Goal: Task Accomplishment & Management: Use online tool/utility

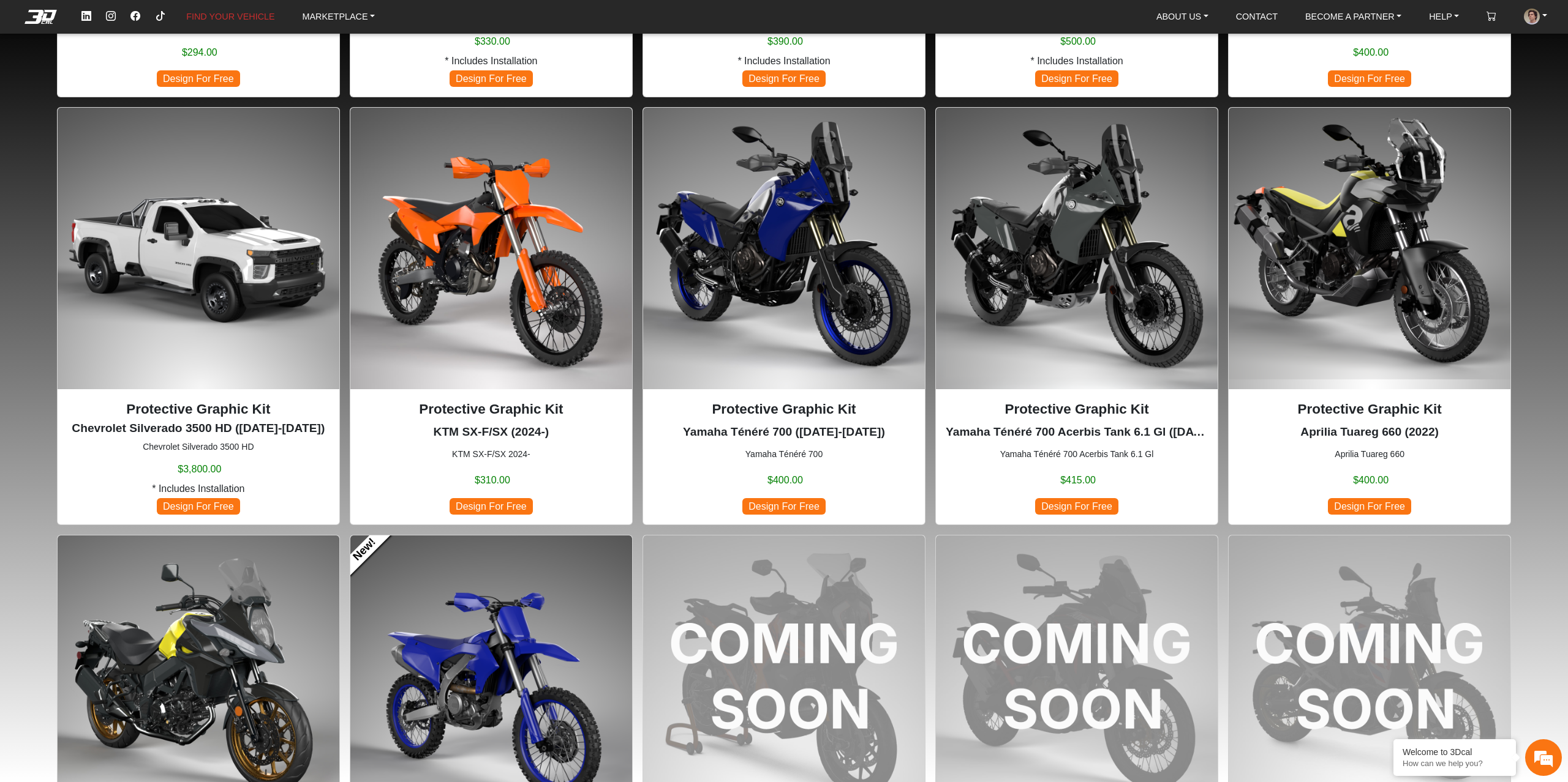
scroll to position [937, 0]
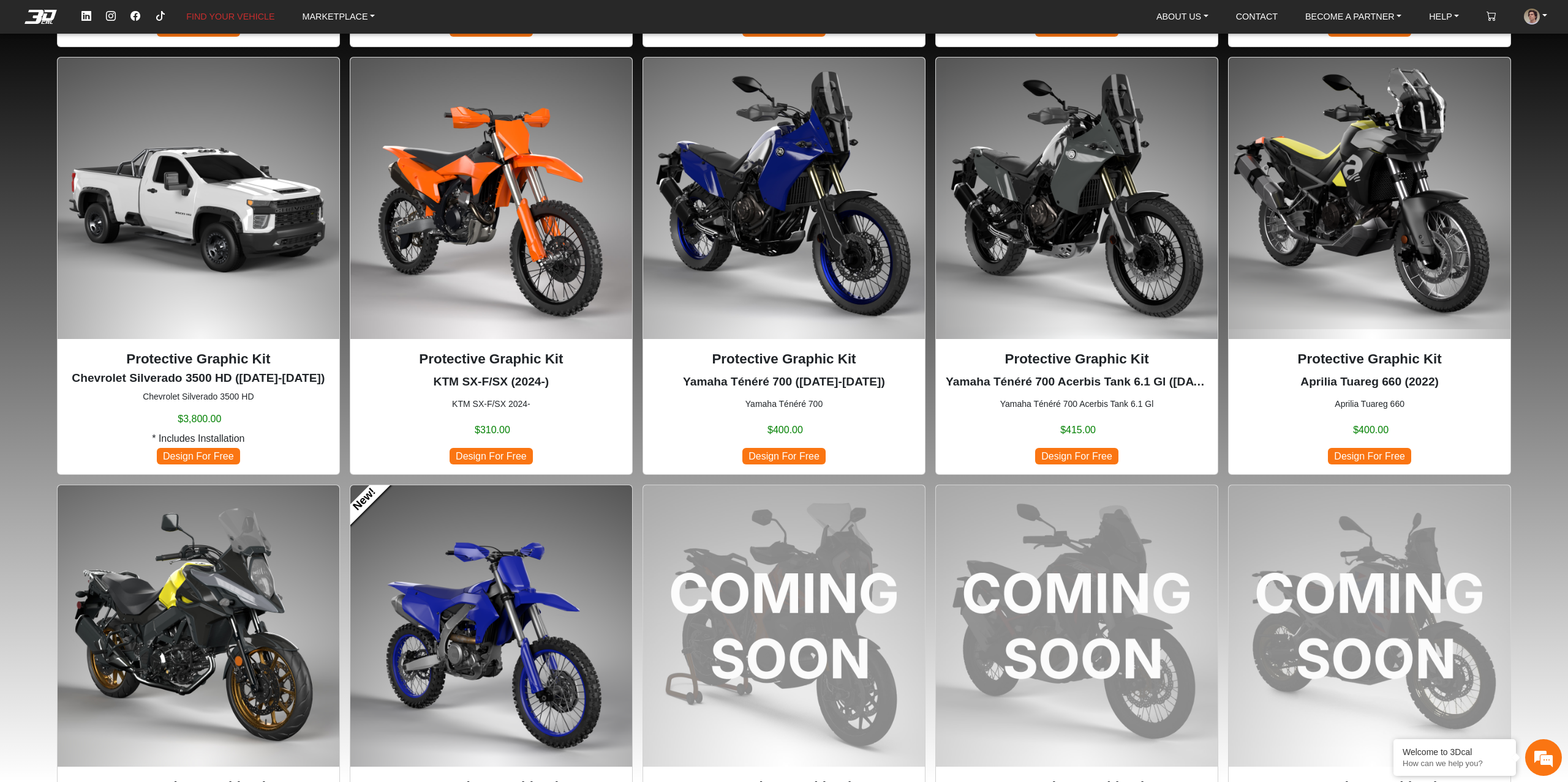
click at [791, 213] on img at bounding box center [784, 198] width 282 height 281
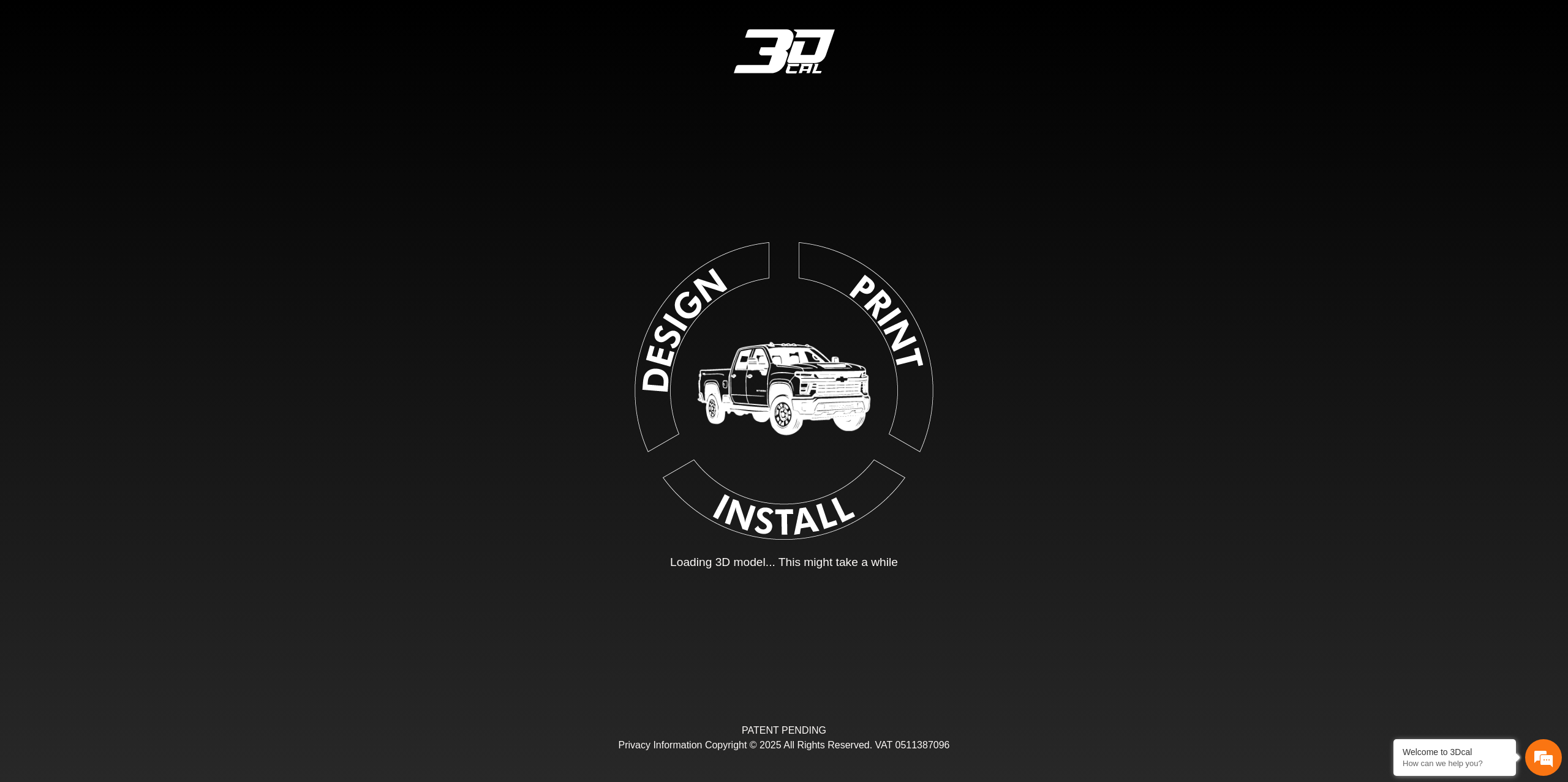
type input "*"
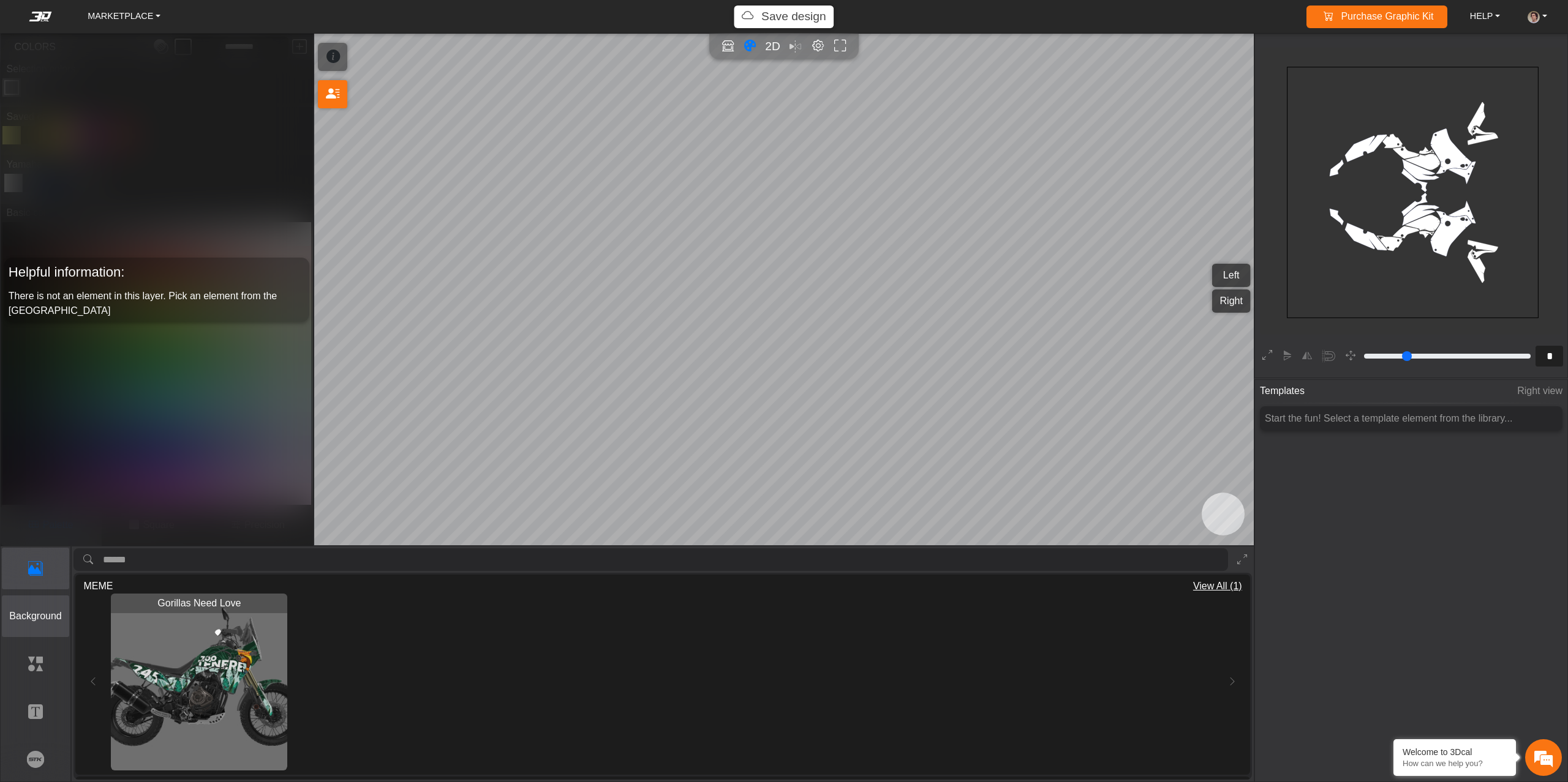
click at [42, 620] on p "Background" at bounding box center [36, 616] width 67 height 15
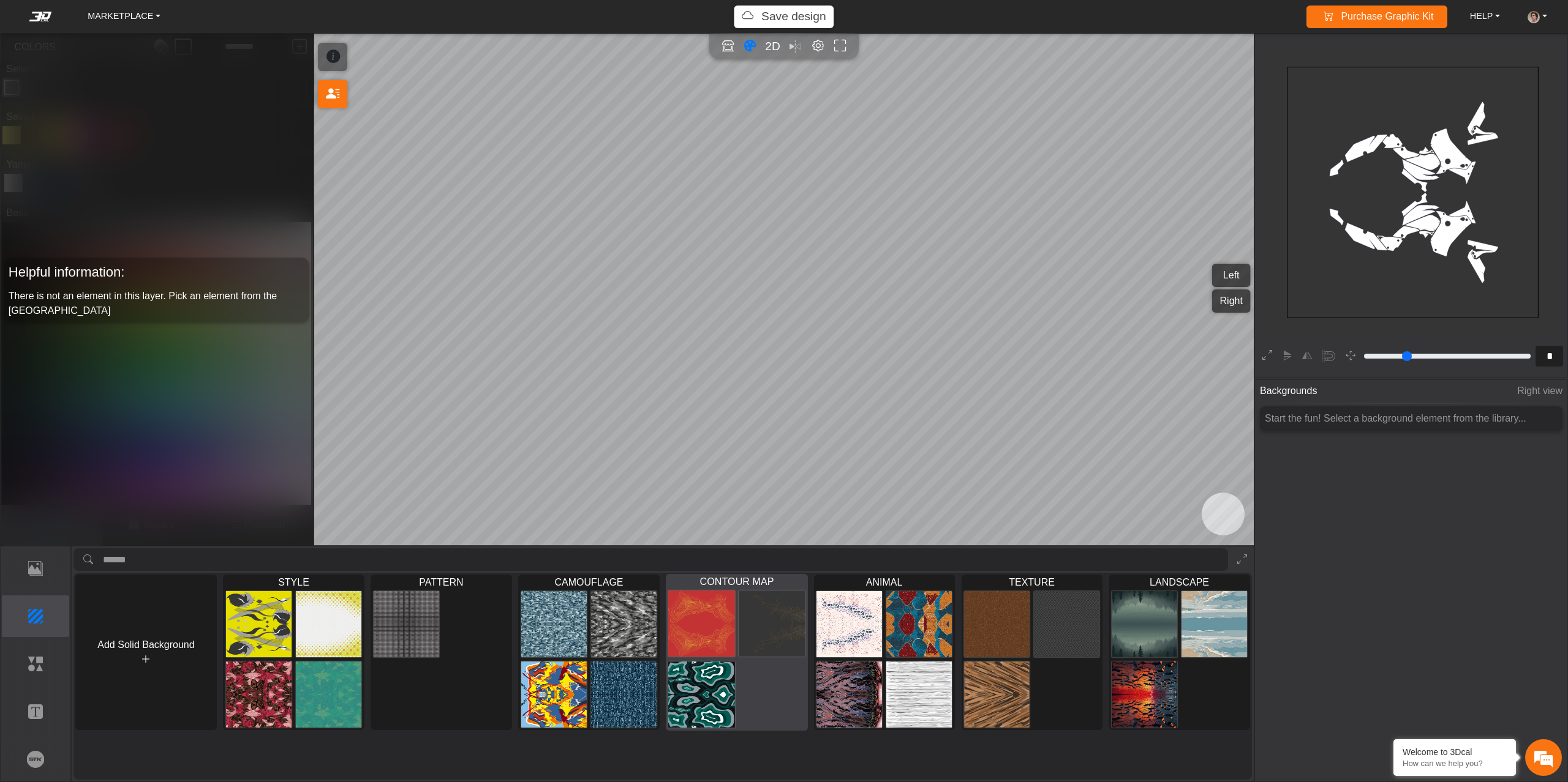
click at [702, 620] on img at bounding box center [702, 624] width 67 height 68
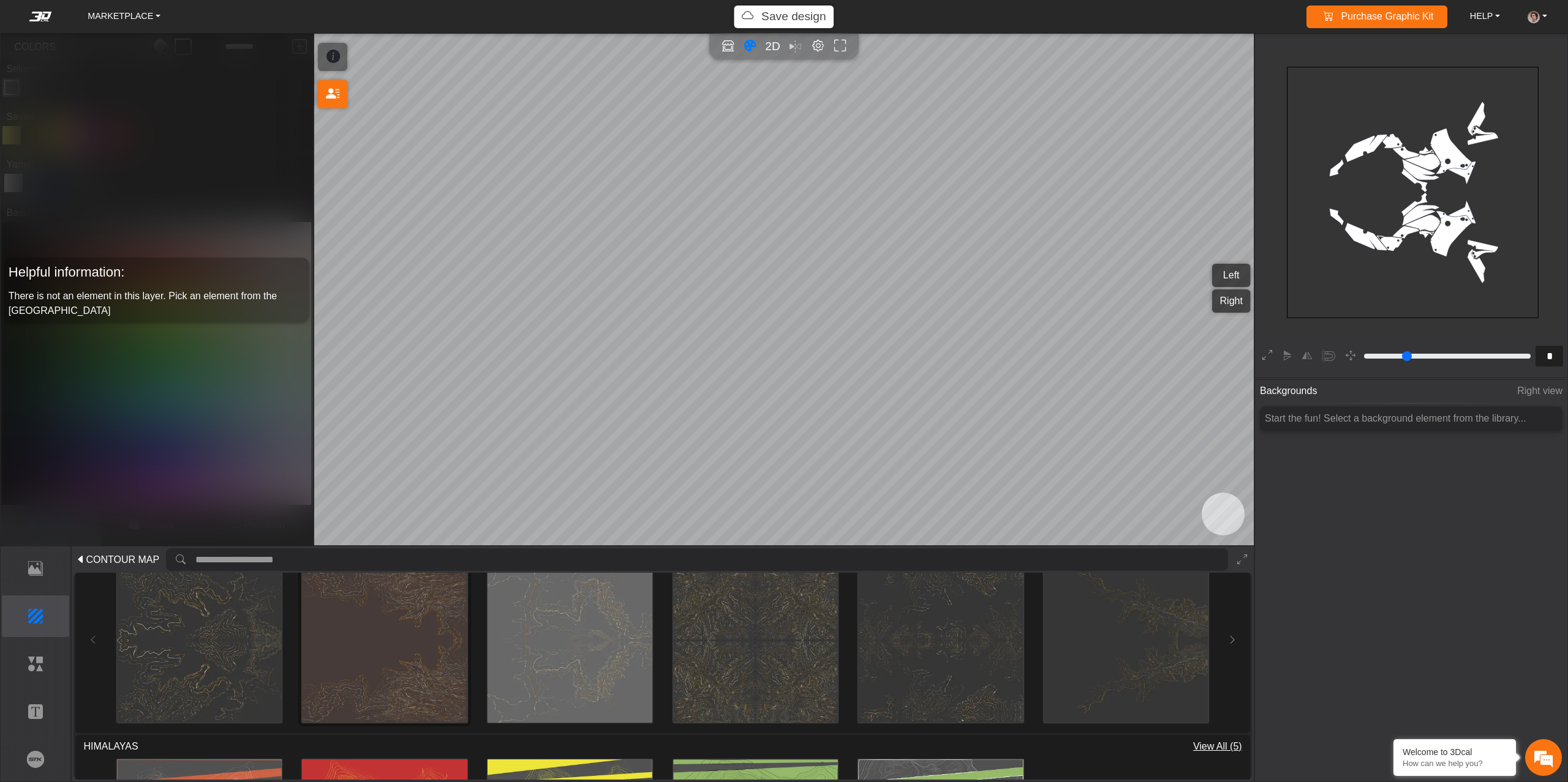
scroll to position [62, 0]
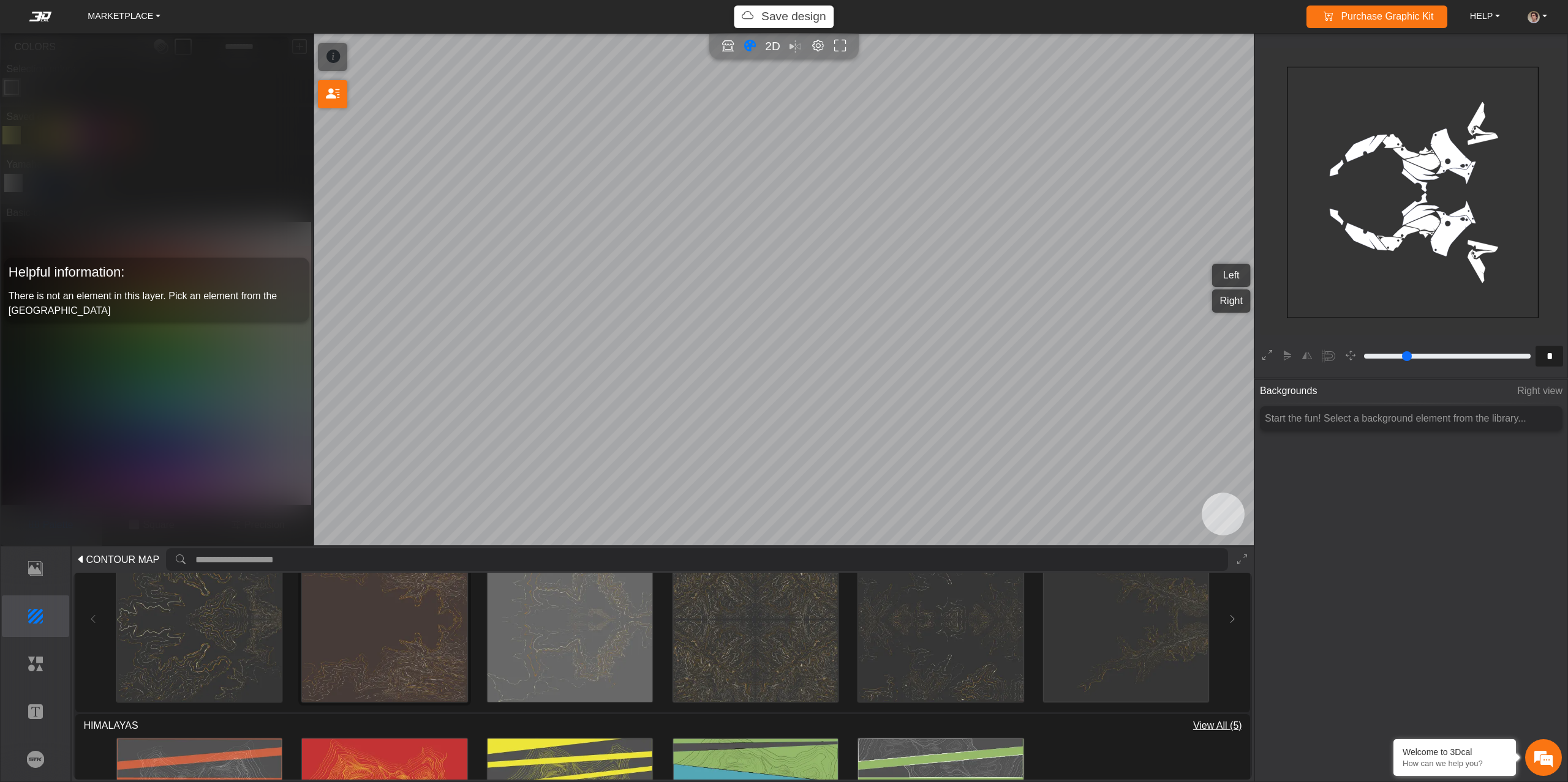
click at [377, 652] on img at bounding box center [384, 619] width 165 height 165
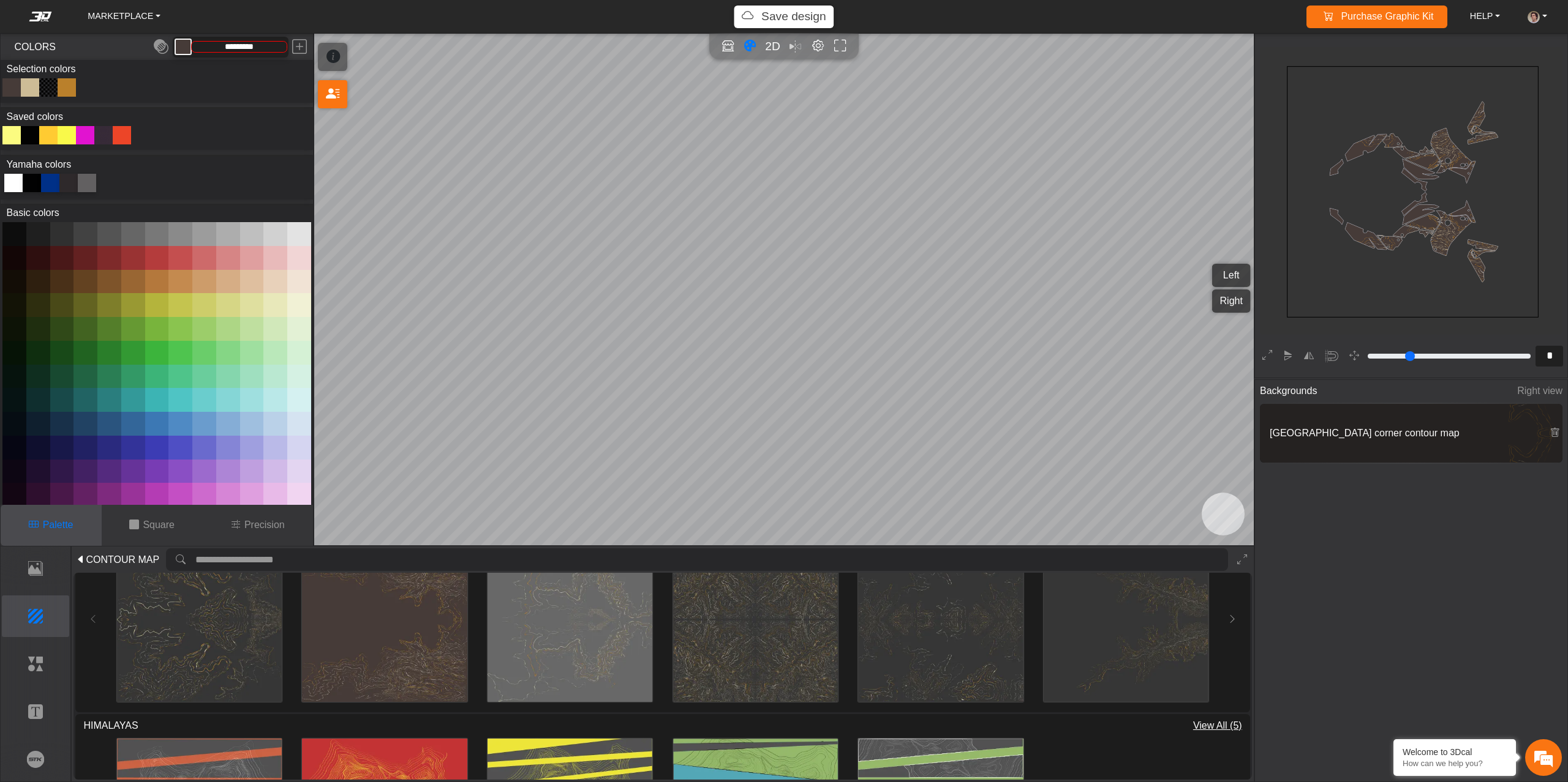
type input "*********"
click at [42, 670] on p "Elements" at bounding box center [36, 664] width 67 height 15
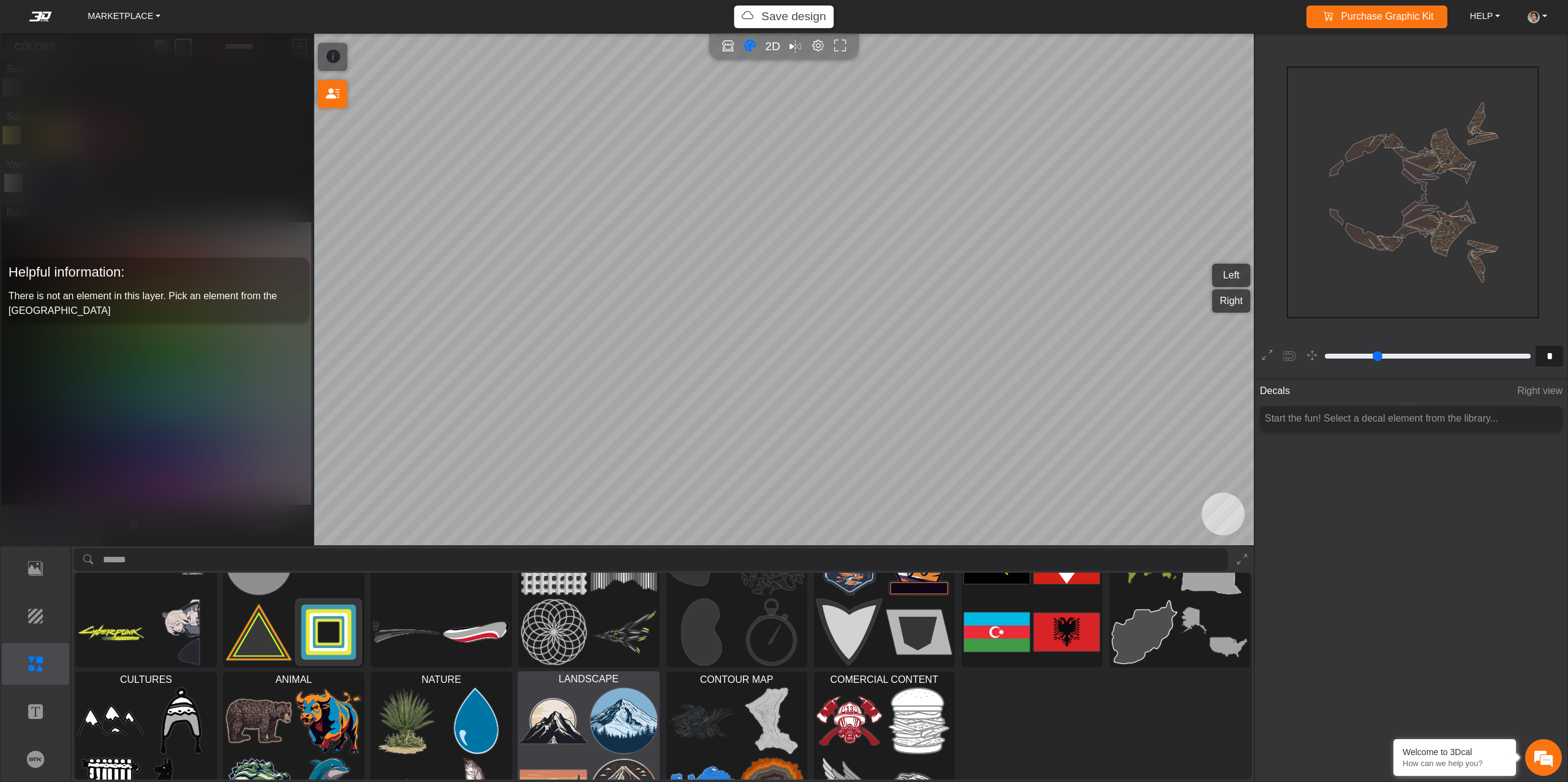
click at [599, 721] on img at bounding box center [625, 721] width 67 height 68
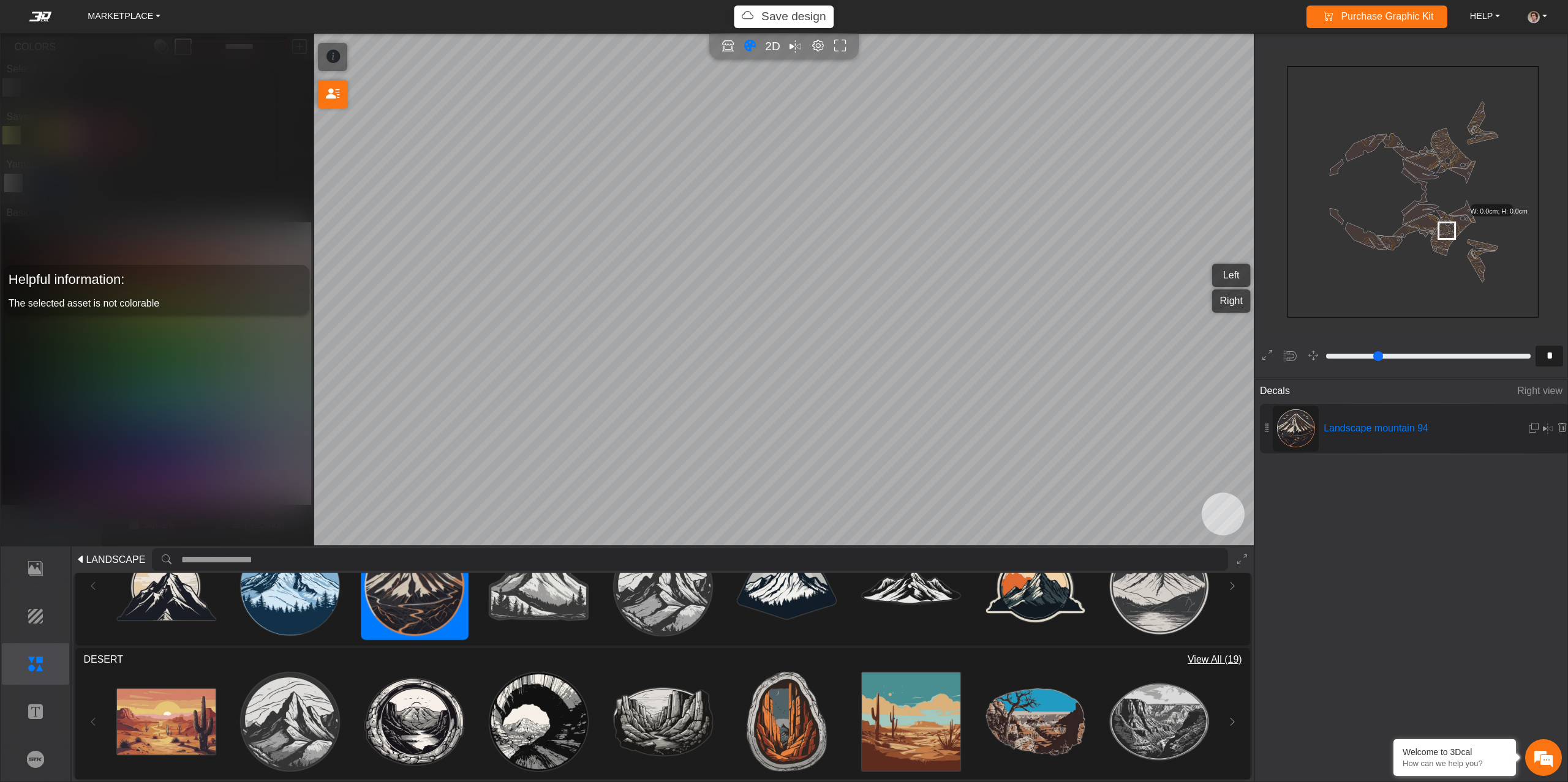
type input "**"
type input "*********"
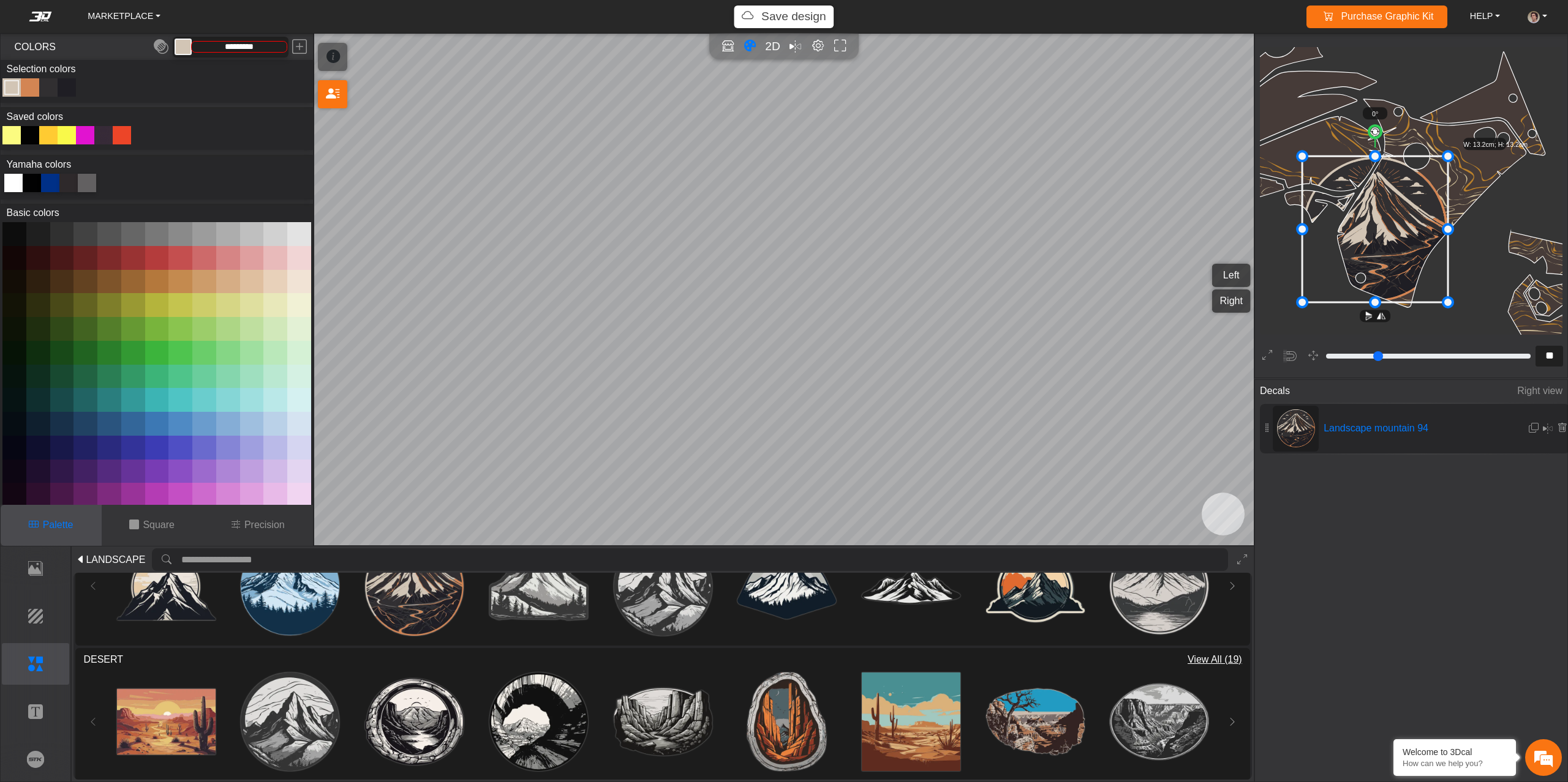
drag, startPoint x: 1381, startPoint y: 228, endPoint x: 1307, endPoint y: 295, distance: 99.8
click at [1307, 295] on g "0° W: 13.2cm; H: 13.2cm" at bounding box center [1412, 215] width 230 height 215
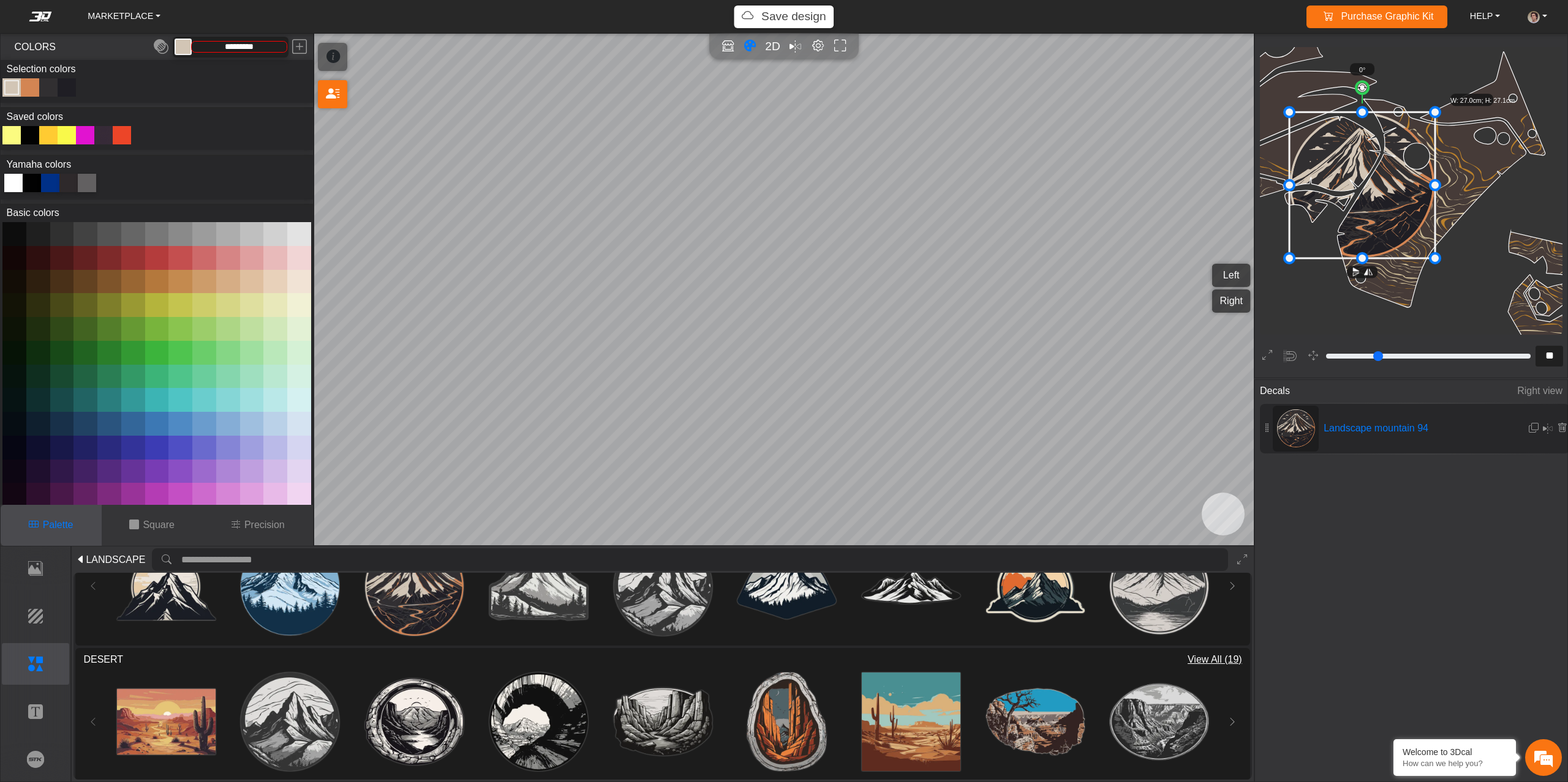
drag, startPoint x: 1379, startPoint y: 211, endPoint x: 1377, endPoint y: 202, distance: 9.2
click at [1377, 202] on icon at bounding box center [1362, 185] width 146 height 146
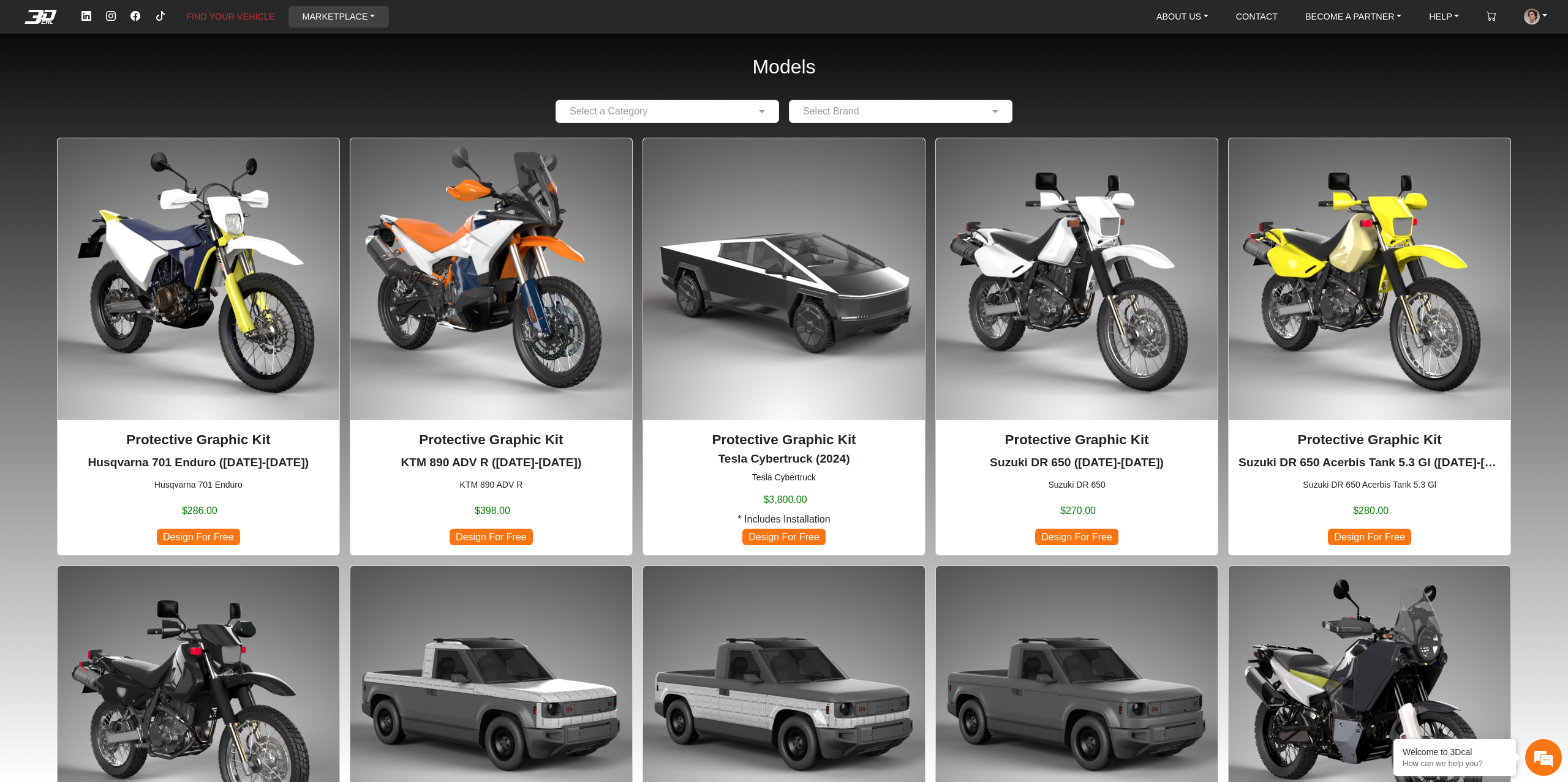
click at [335, 20] on link "MARKETPLACE" at bounding box center [338, 16] width 83 height 21
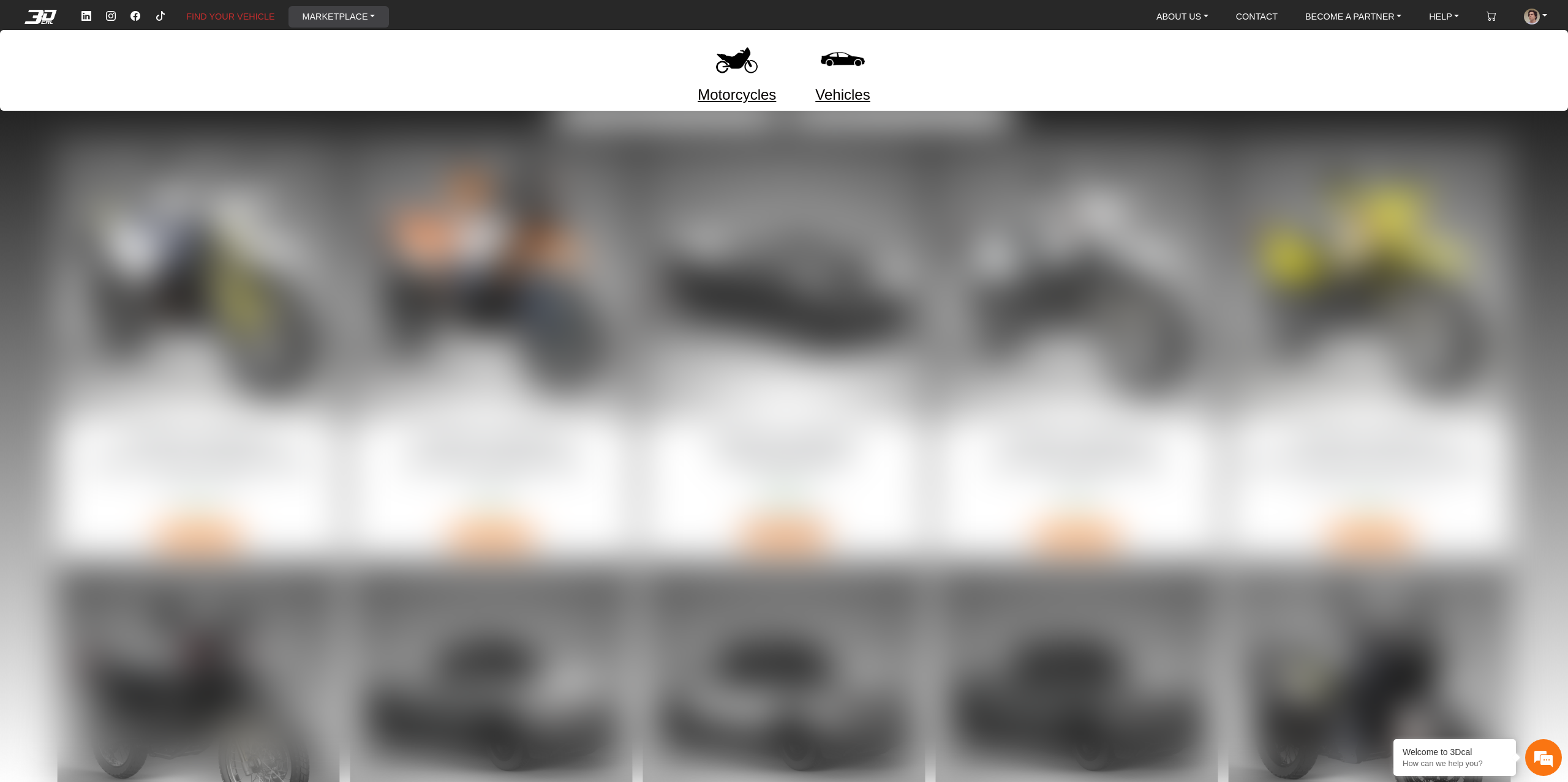
click at [828, 93] on link "Vehicles" at bounding box center [842, 95] width 54 height 22
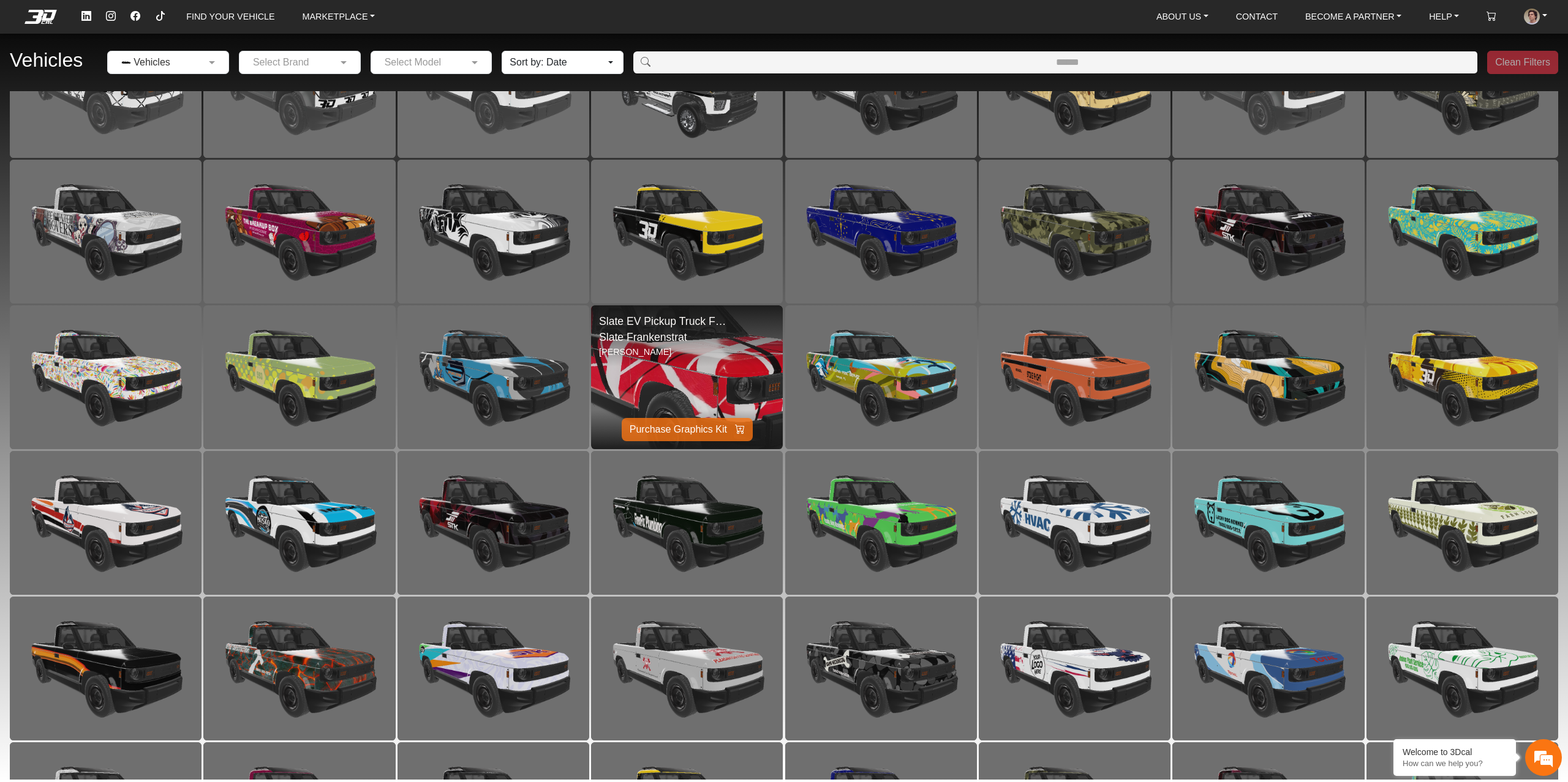
scroll to position [100, 0]
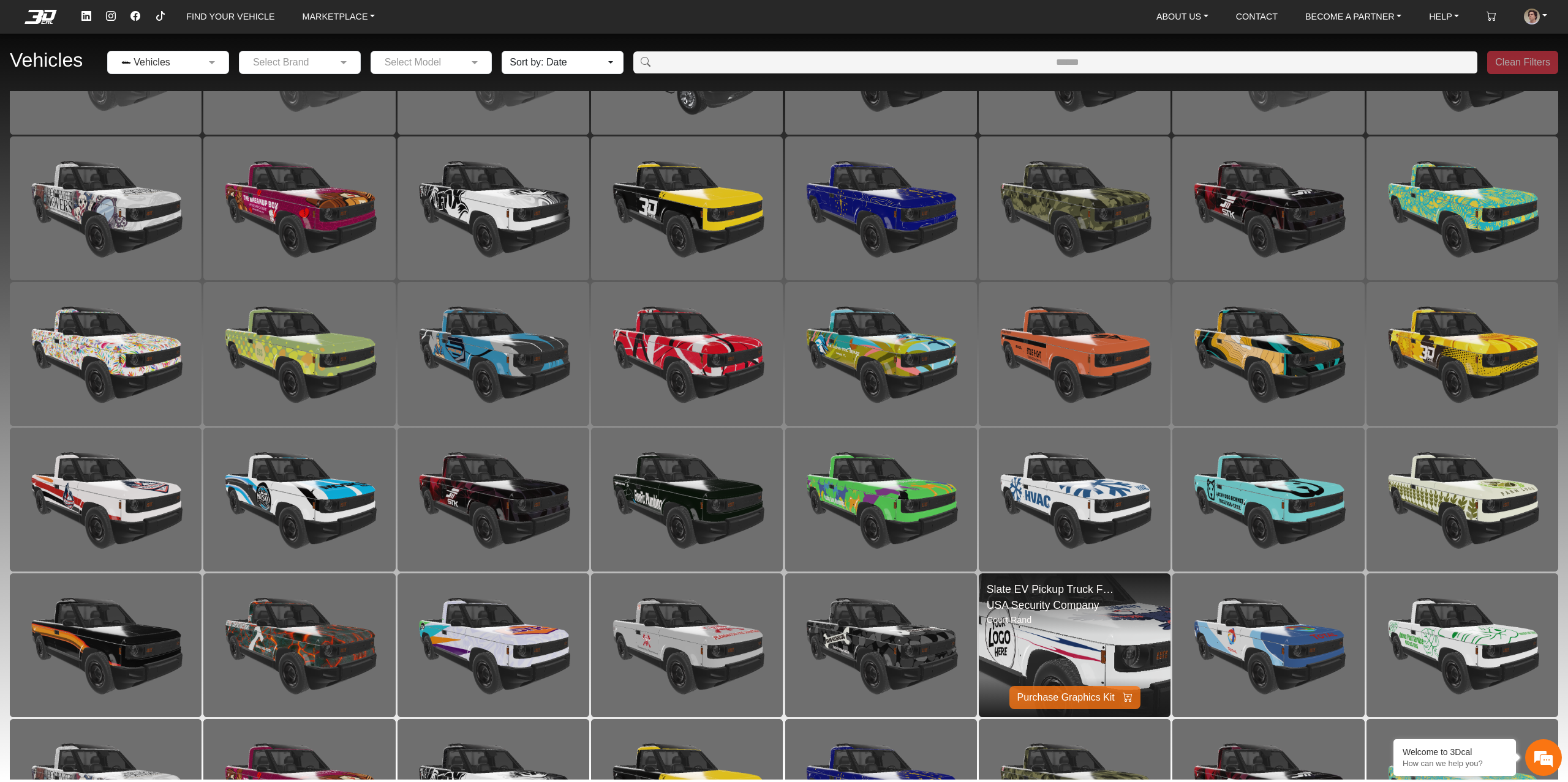
click at [1051, 622] on img at bounding box center [1074, 646] width 383 height 288
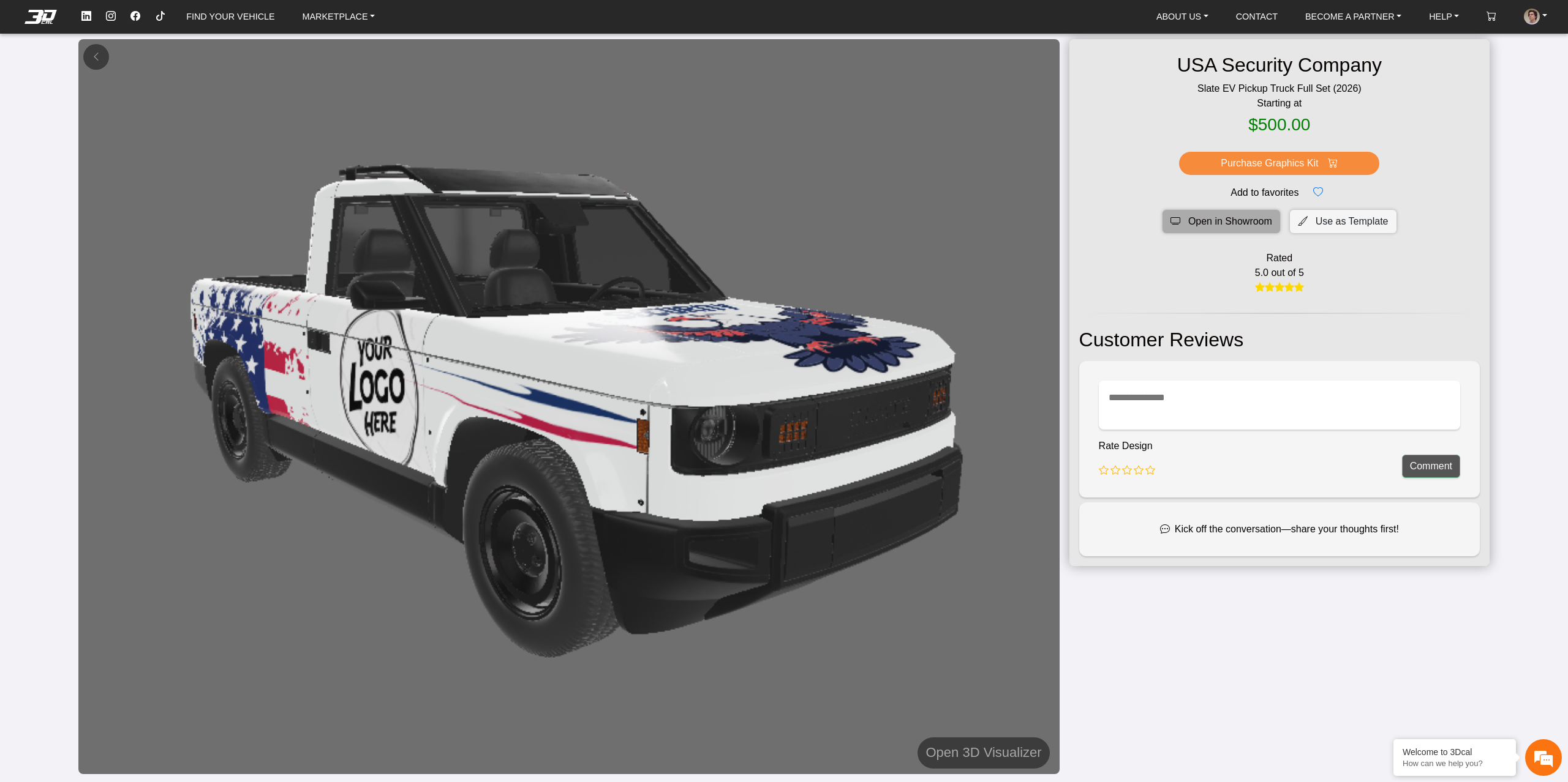
click at [1205, 225] on span "Open in Showroom" at bounding box center [1230, 221] width 84 height 15
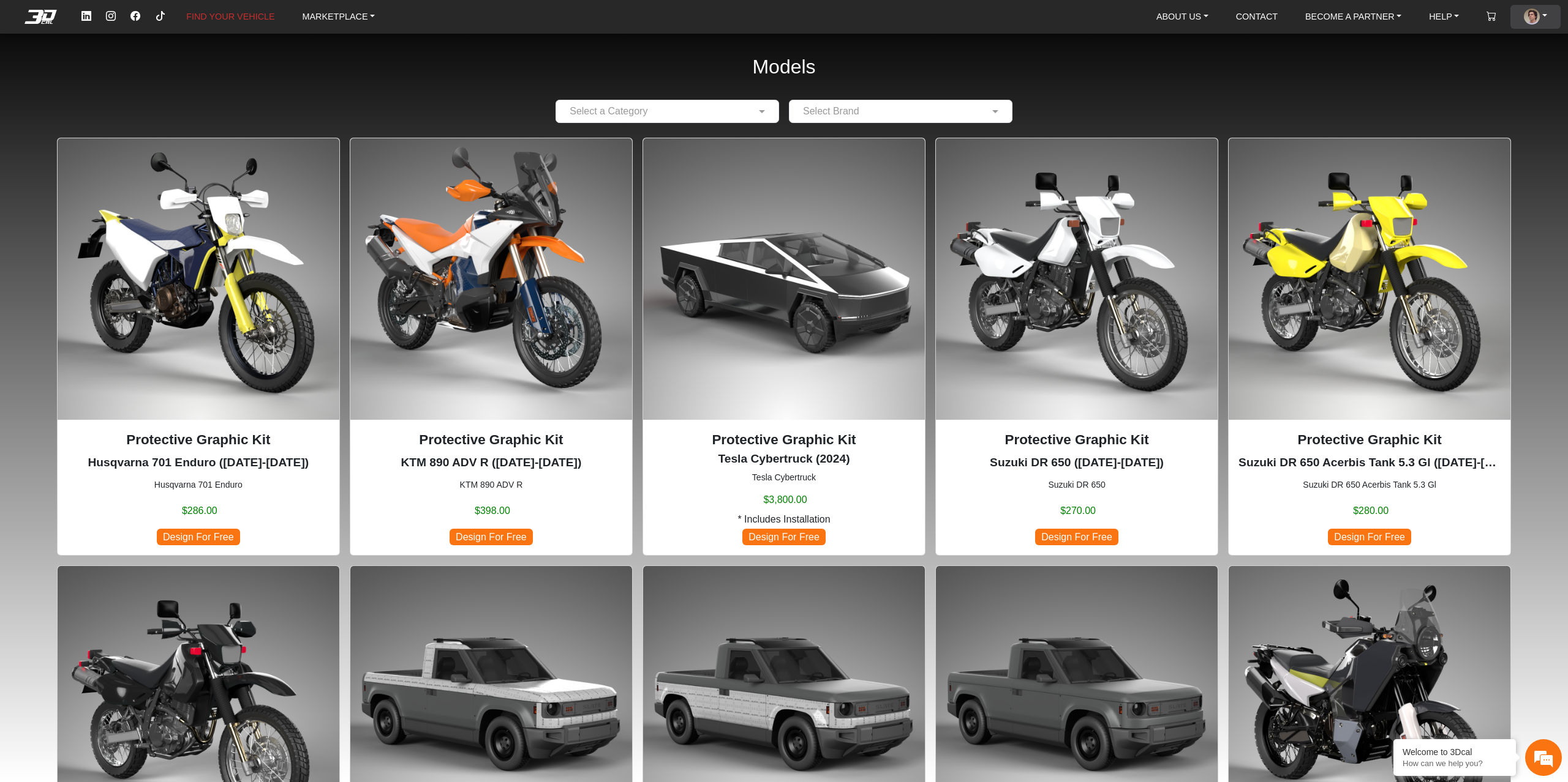
click at [1548, 18] on link "ACCOUNT" at bounding box center [1535, 17] width 33 height 24
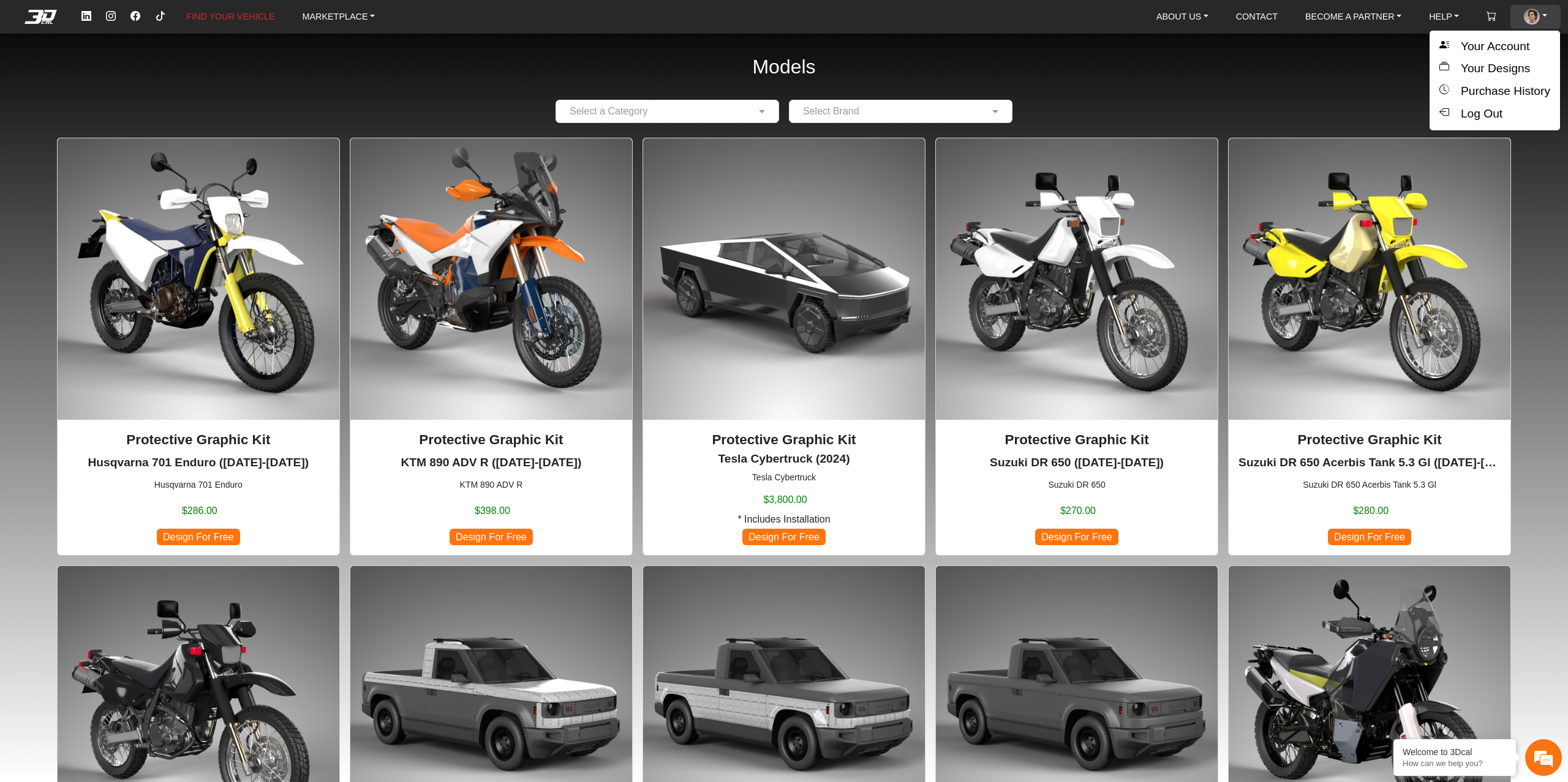
click at [1532, 20] on img at bounding box center [1531, 16] width 16 height 16
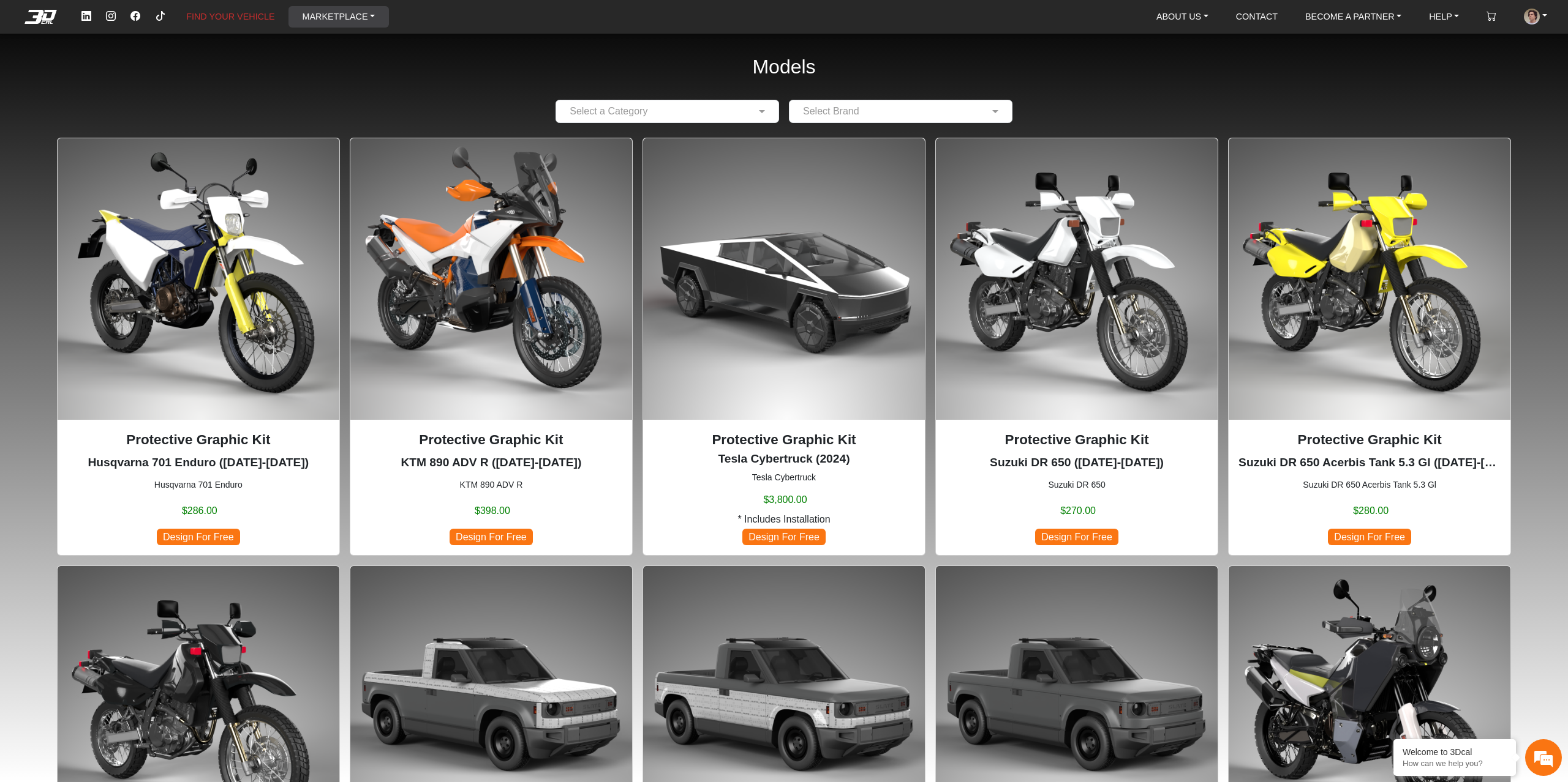
click at [347, 18] on link "MARKETPLACE" at bounding box center [338, 16] width 83 height 21
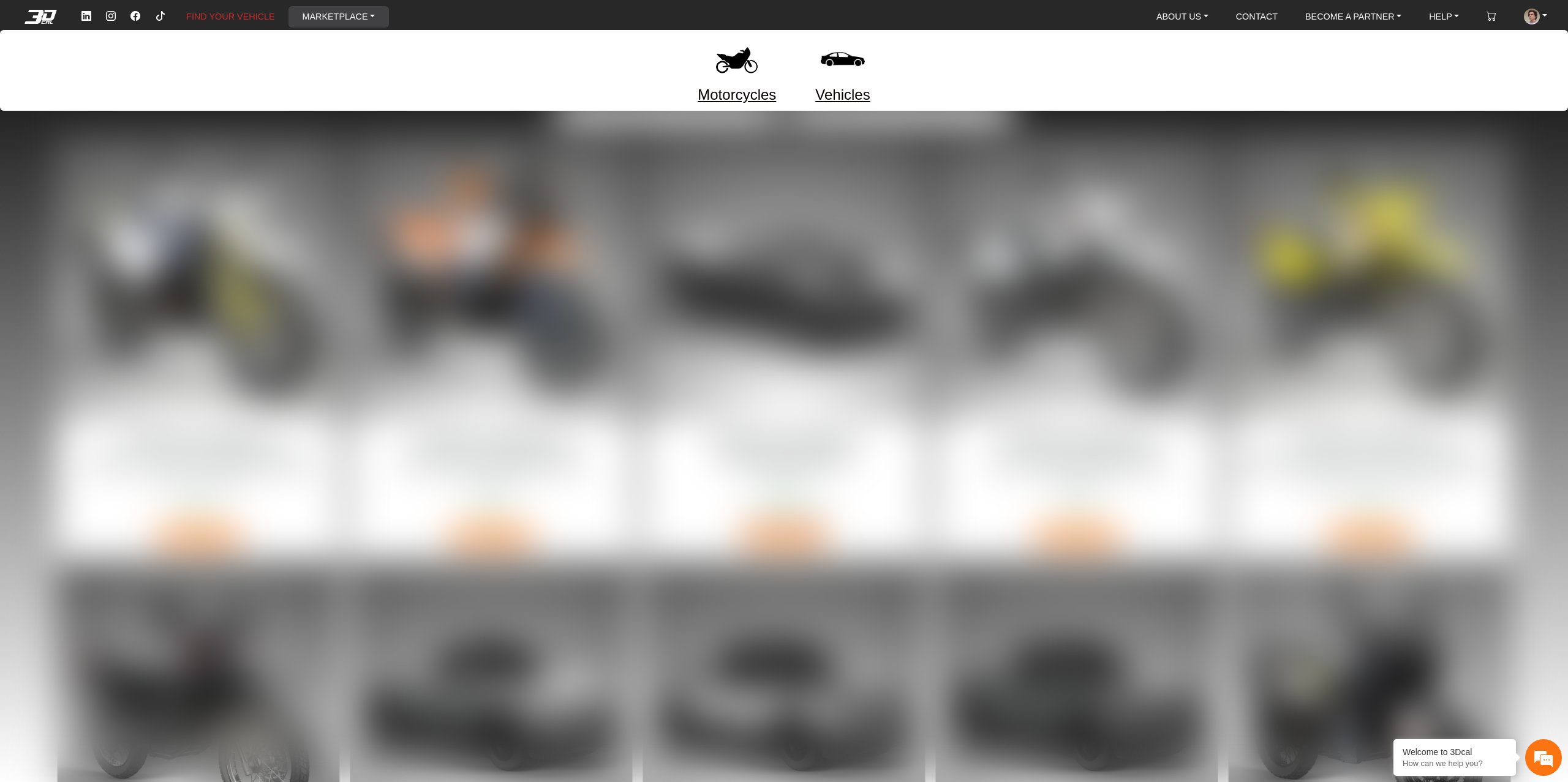
click at [273, 98] on ul "Motorcycles Vehicles" at bounding box center [784, 71] width 1568 height 81
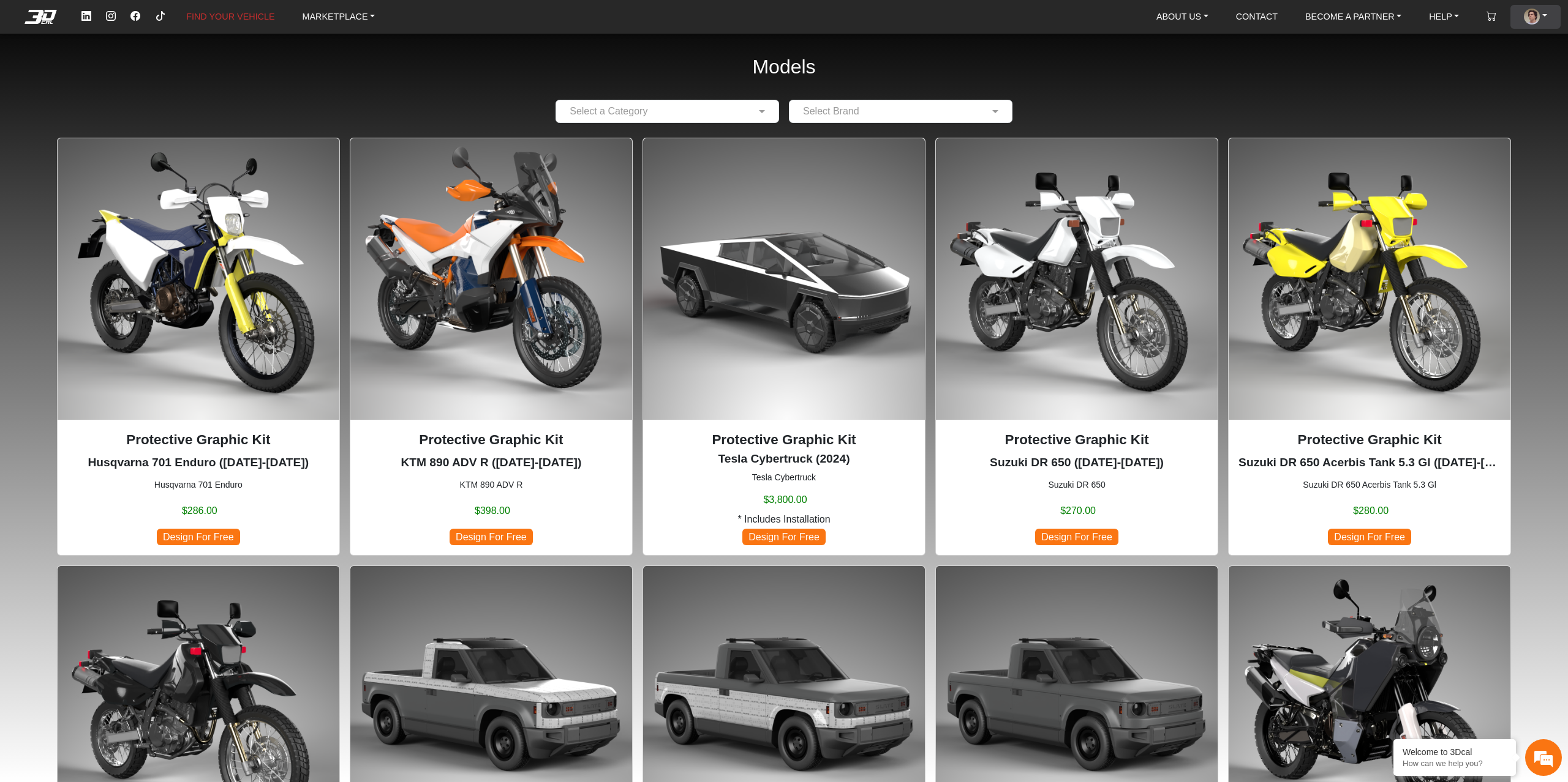
click at [1533, 18] on img at bounding box center [1531, 16] width 16 height 16
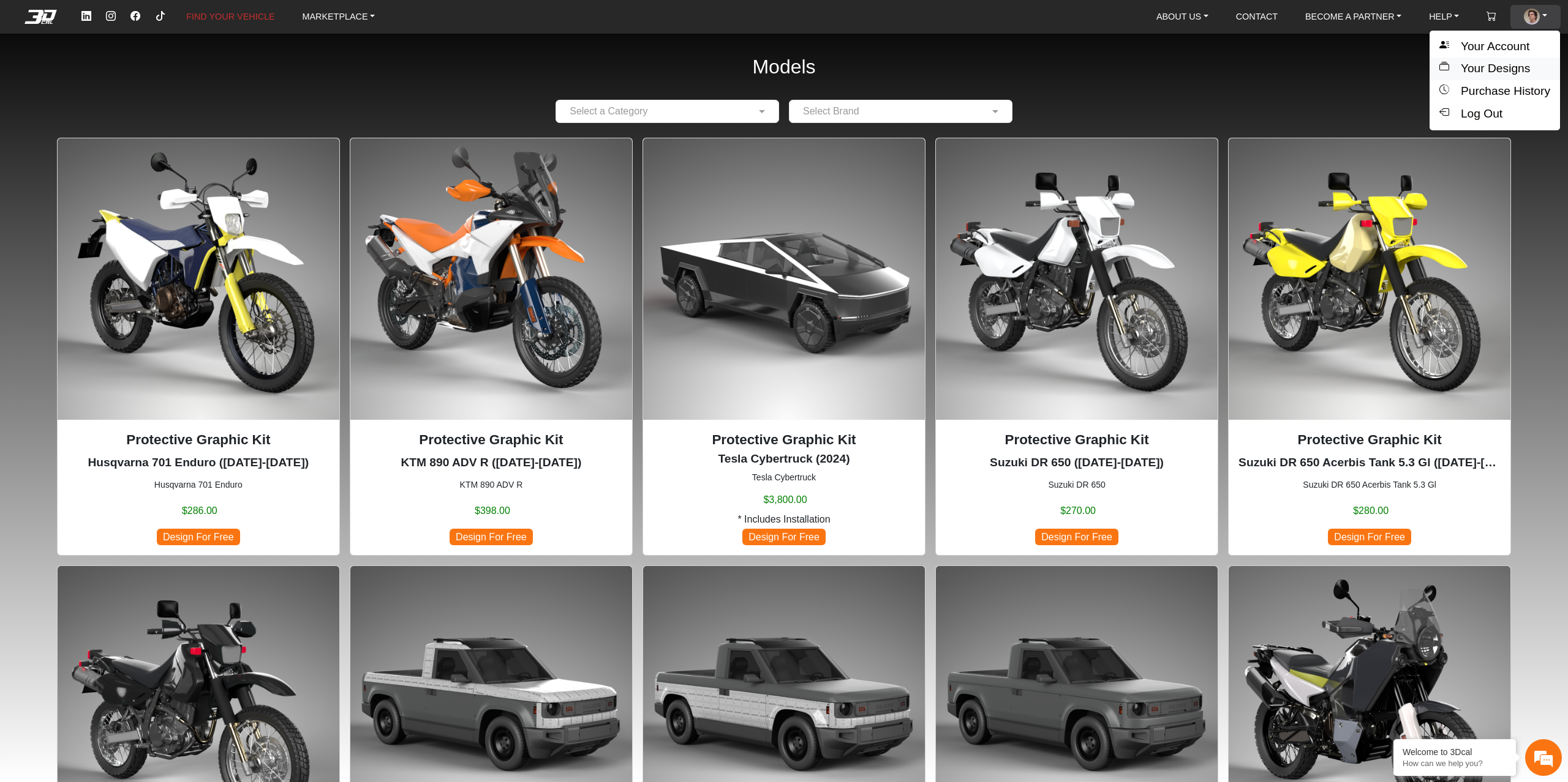
click at [1514, 71] on button "Your Designs" at bounding box center [1495, 69] width 131 height 23
